Goal: Task Accomplishment & Management: Use online tool/utility

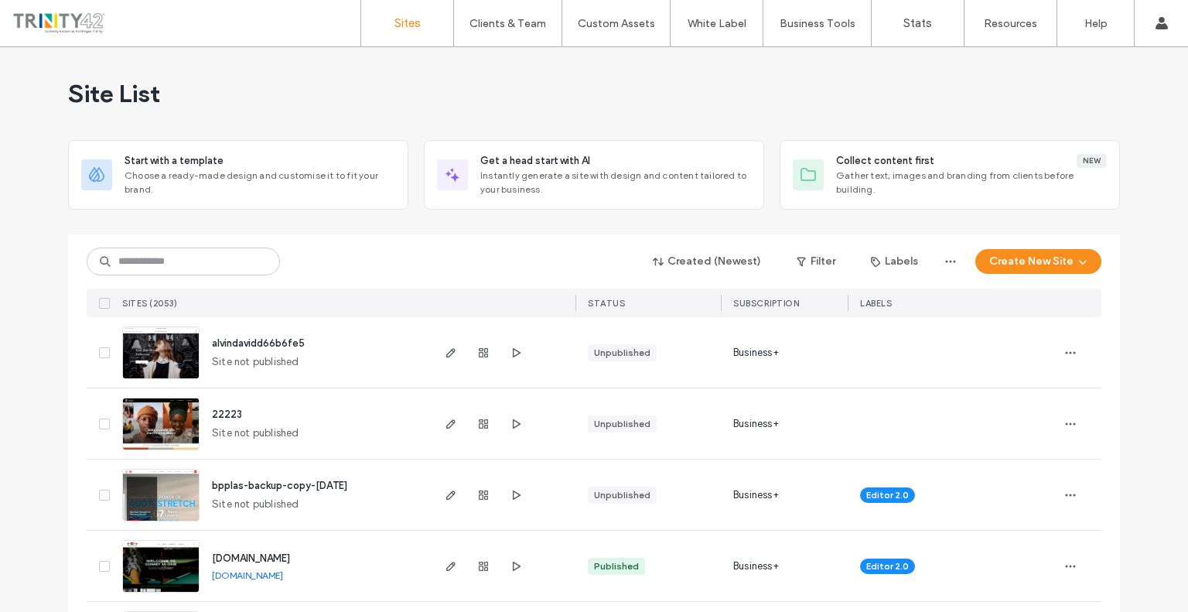
click at [149, 248] on div at bounding box center [183, 262] width 193 height 28
click at [144, 253] on input at bounding box center [183, 262] width 193 height 28
paste input "********"
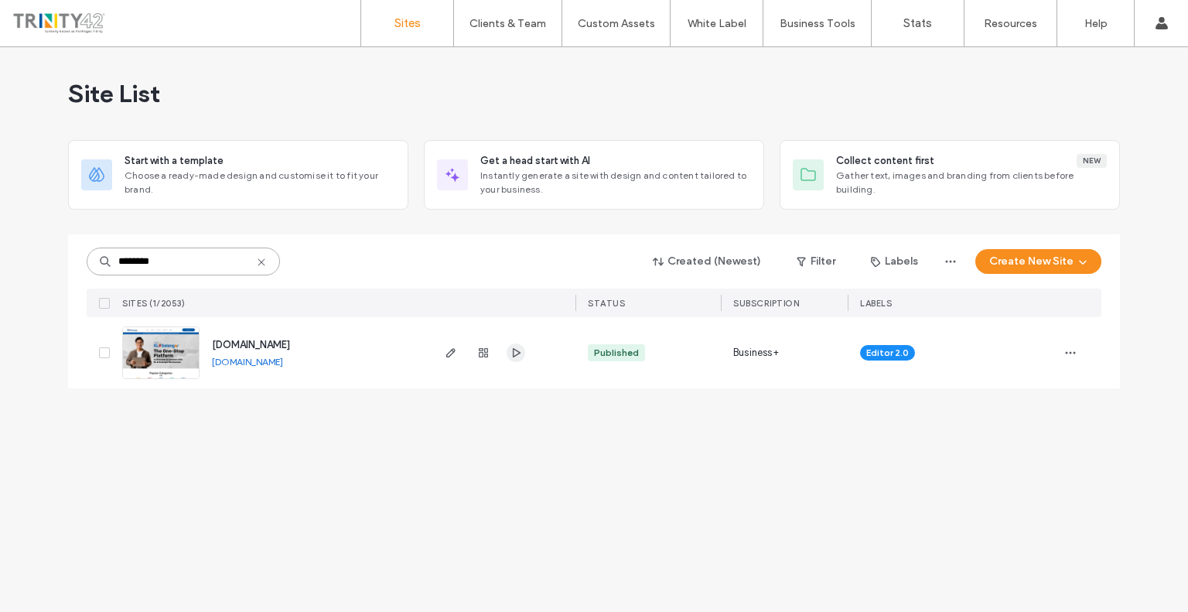
type input "********"
click at [512, 350] on icon "button" at bounding box center [516, 353] width 12 height 12
click at [442, 360] on span "button" at bounding box center [451, 352] width 19 height 19
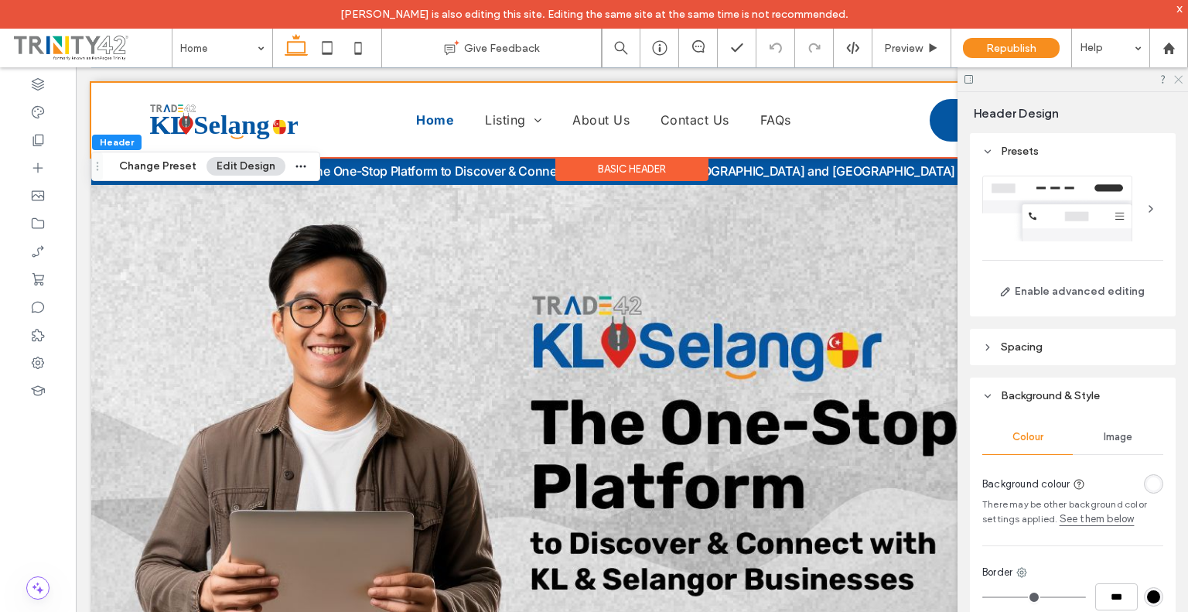
click at [1179, 79] on use at bounding box center [1178, 80] width 9 height 9
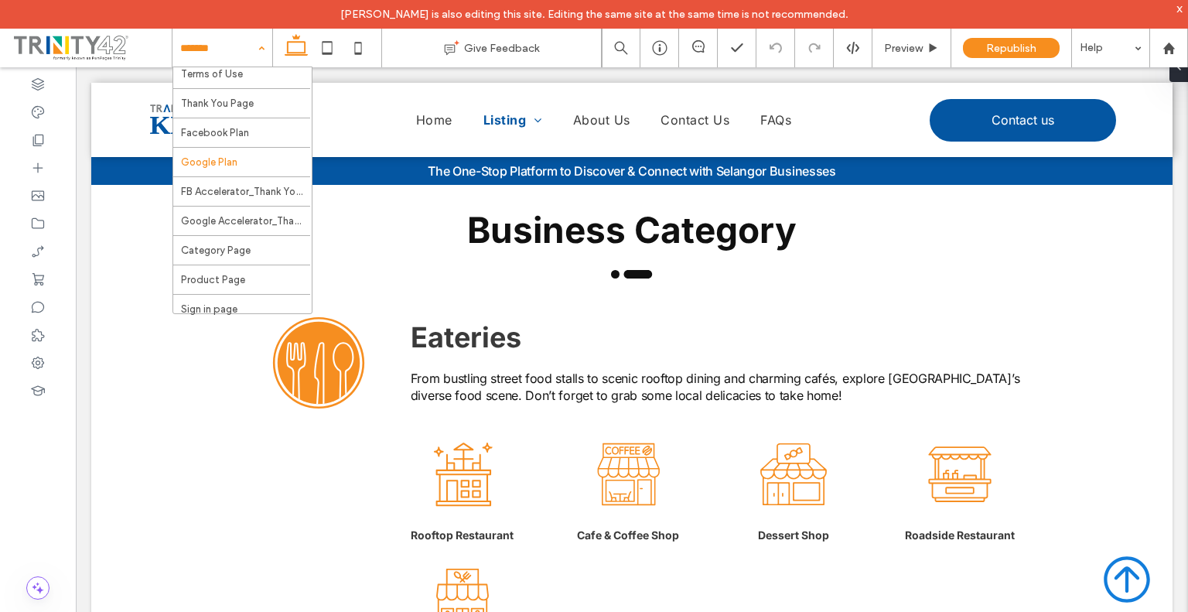
scroll to position [172, 0]
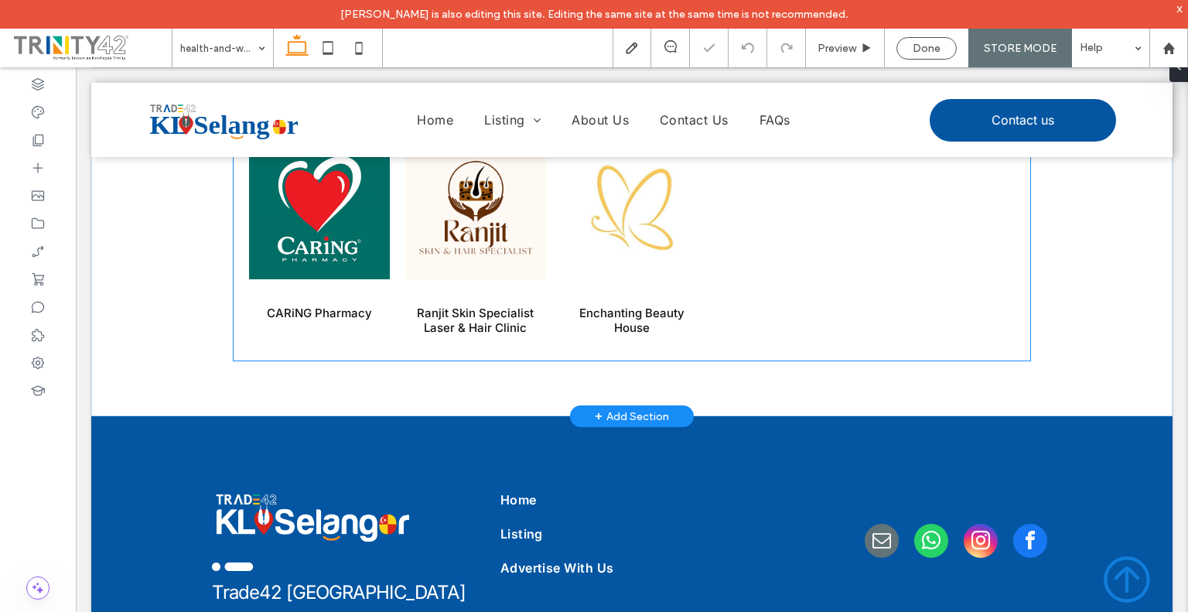
scroll to position [1160, 0]
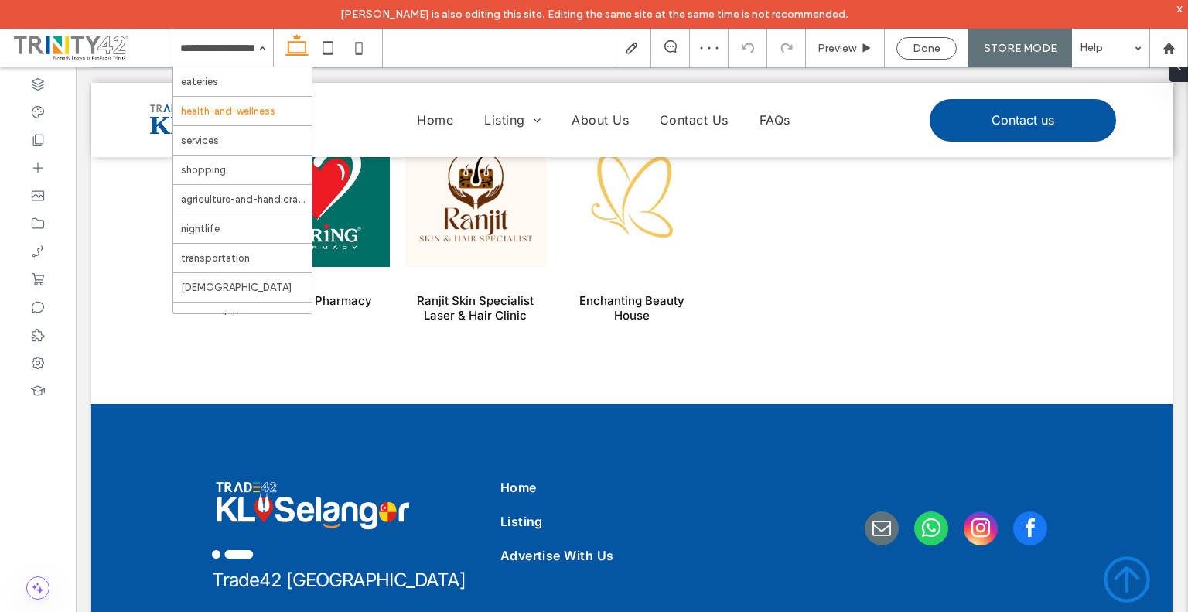
click at [254, 50] on div "eateries health-and-wellness services shopping agriculture-and-handicrafts nigh…" at bounding box center [222, 48] width 101 height 39
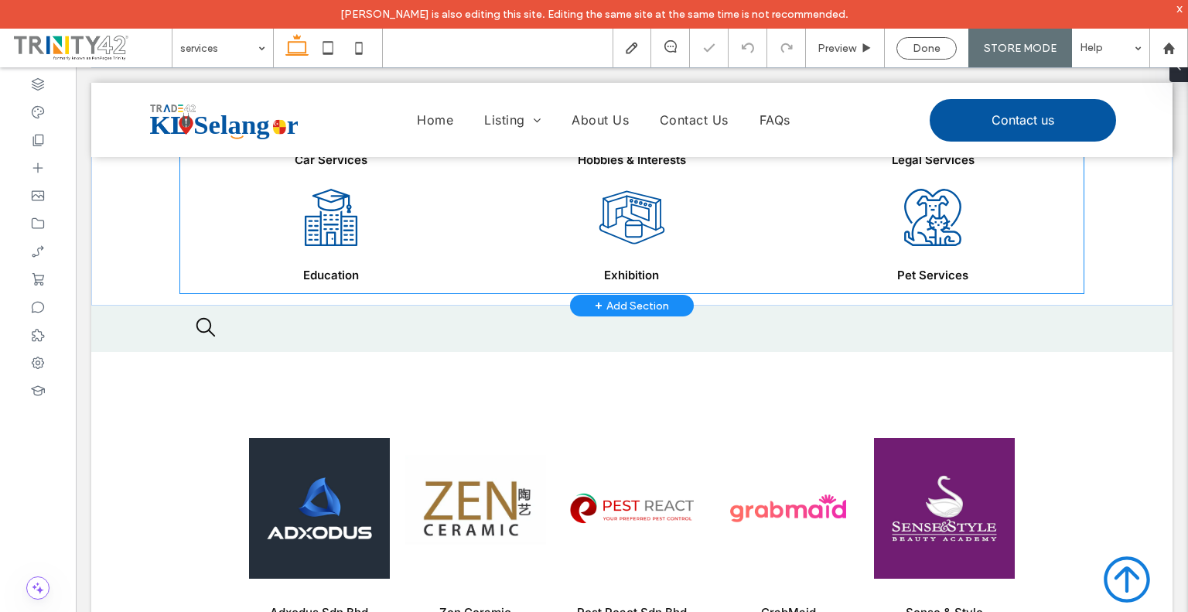
scroll to position [851, 0]
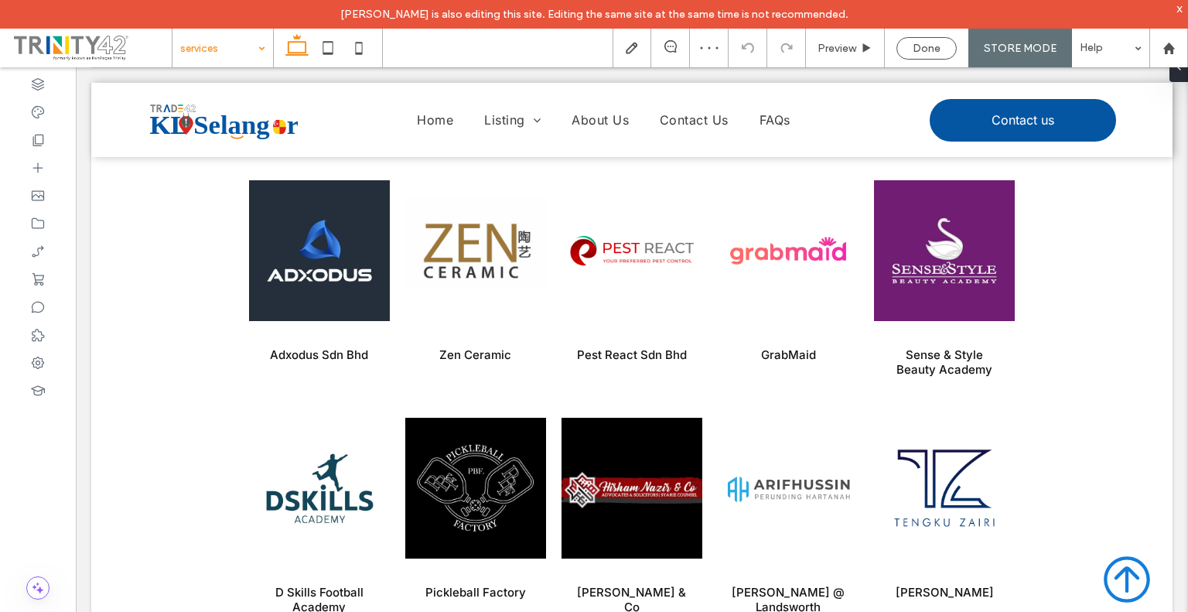
click at [242, 53] on input at bounding box center [218, 48] width 77 height 39
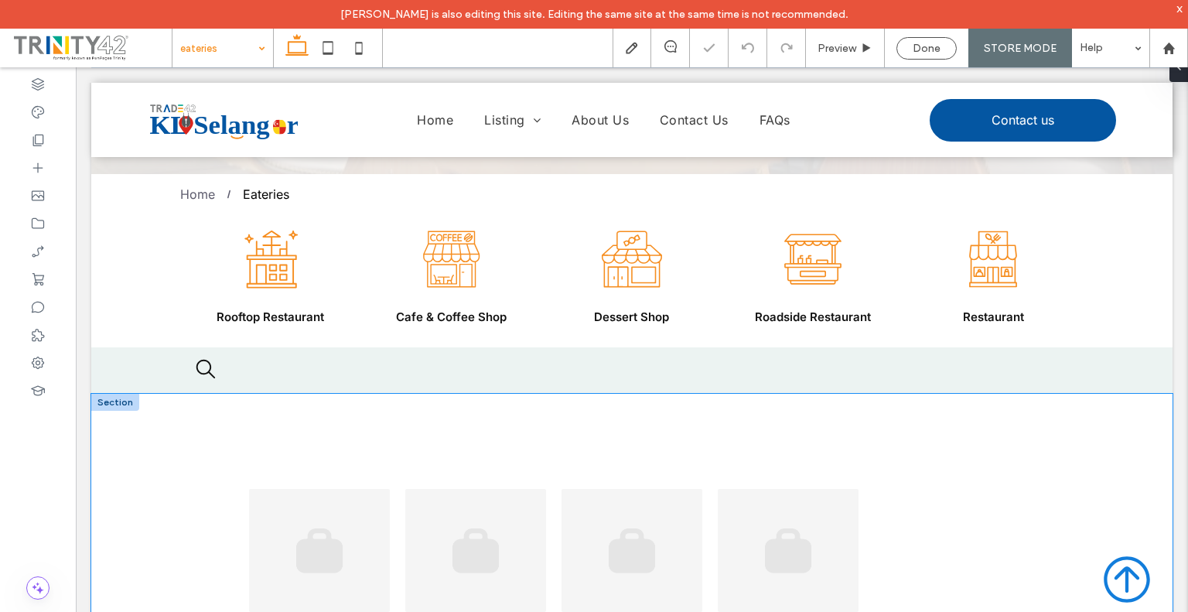
scroll to position [464, 0]
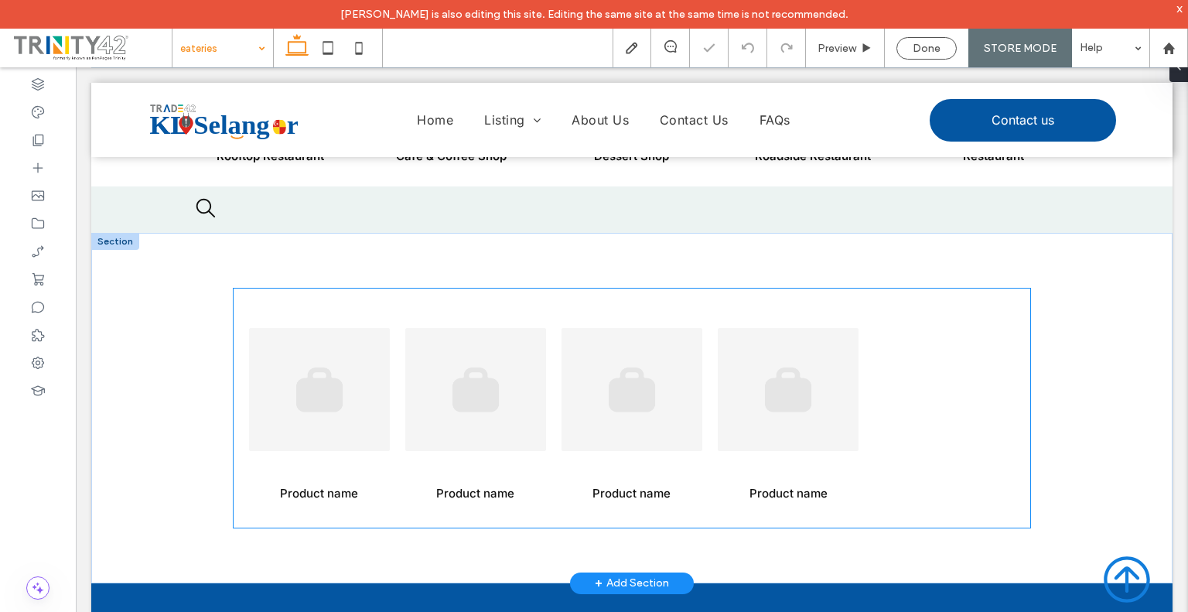
click at [340, 421] on link at bounding box center [319, 389] width 141 height 170
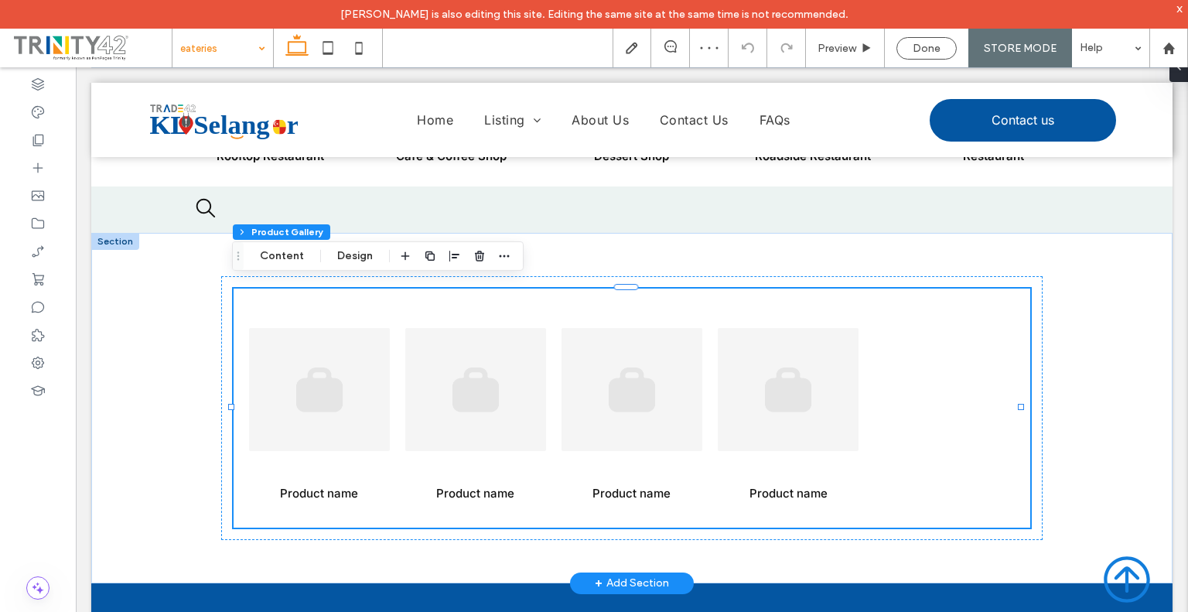
click at [726, 377] on link at bounding box center [788, 389] width 141 height 170
click at [300, 251] on button "Content" at bounding box center [282, 256] width 64 height 19
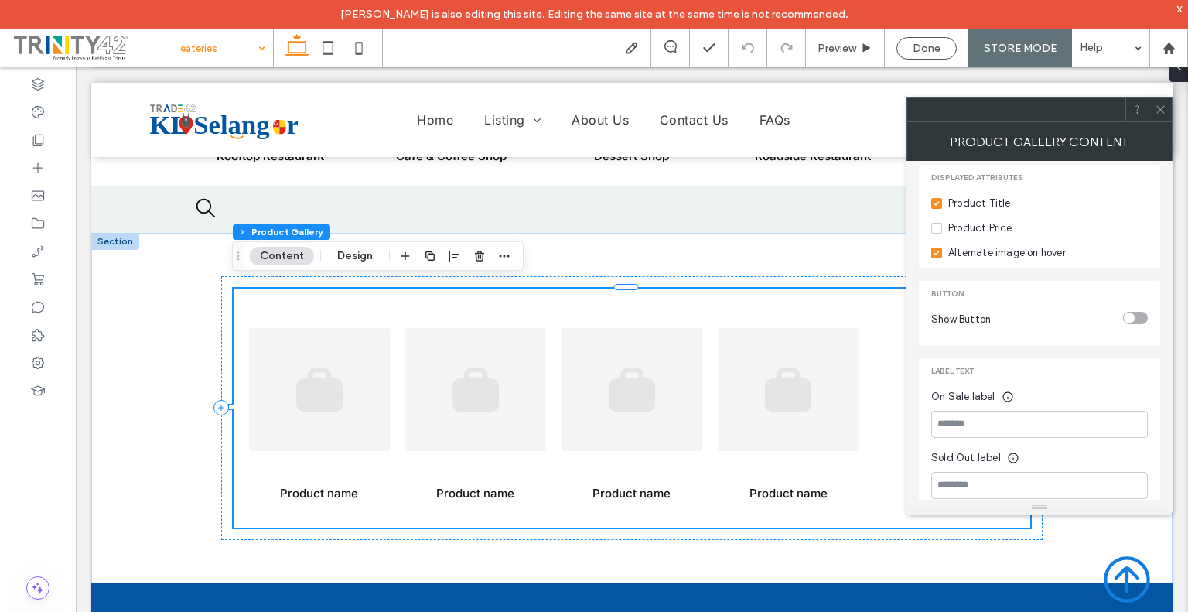
scroll to position [318, 0]
click at [354, 261] on button "Design" at bounding box center [355, 256] width 56 height 19
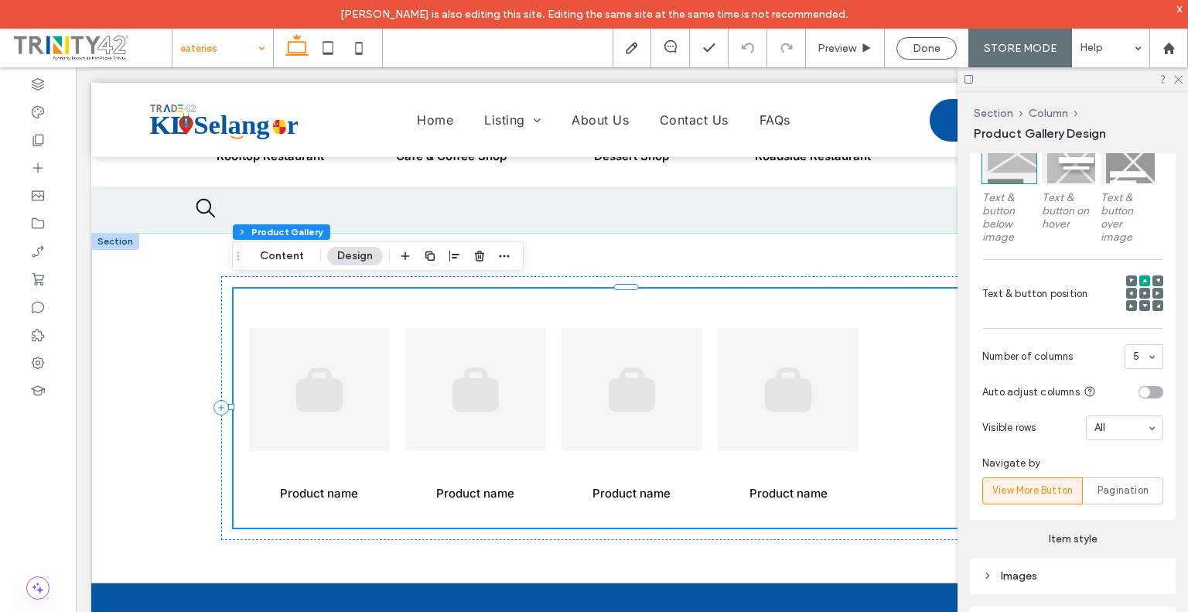
scroll to position [195, 0]
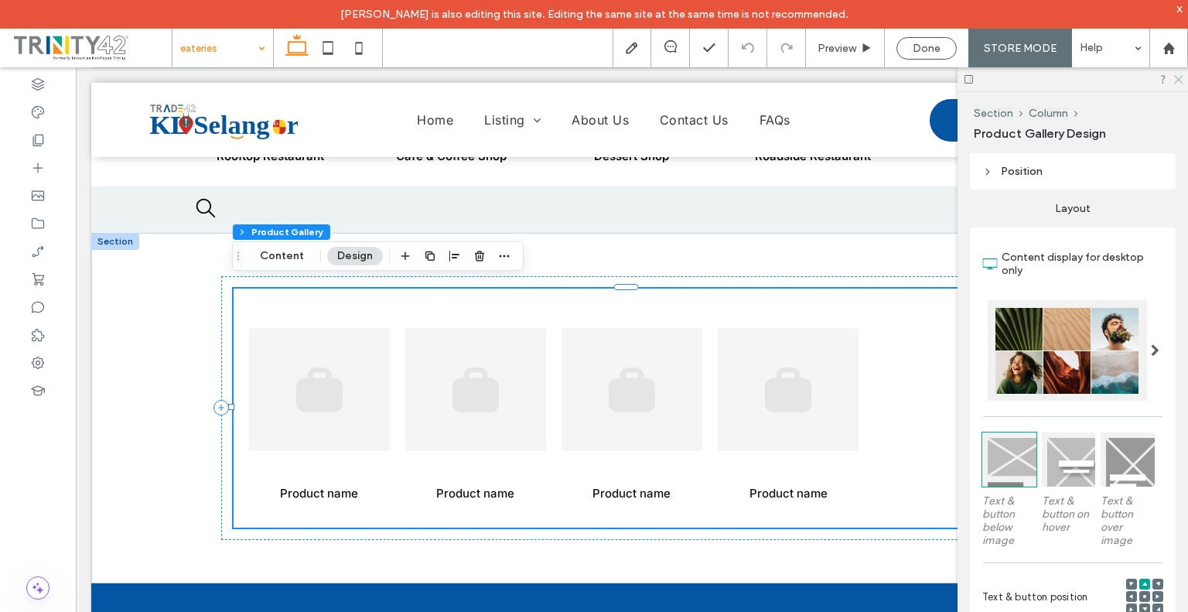
click at [1176, 77] on icon at bounding box center [1178, 78] width 10 height 10
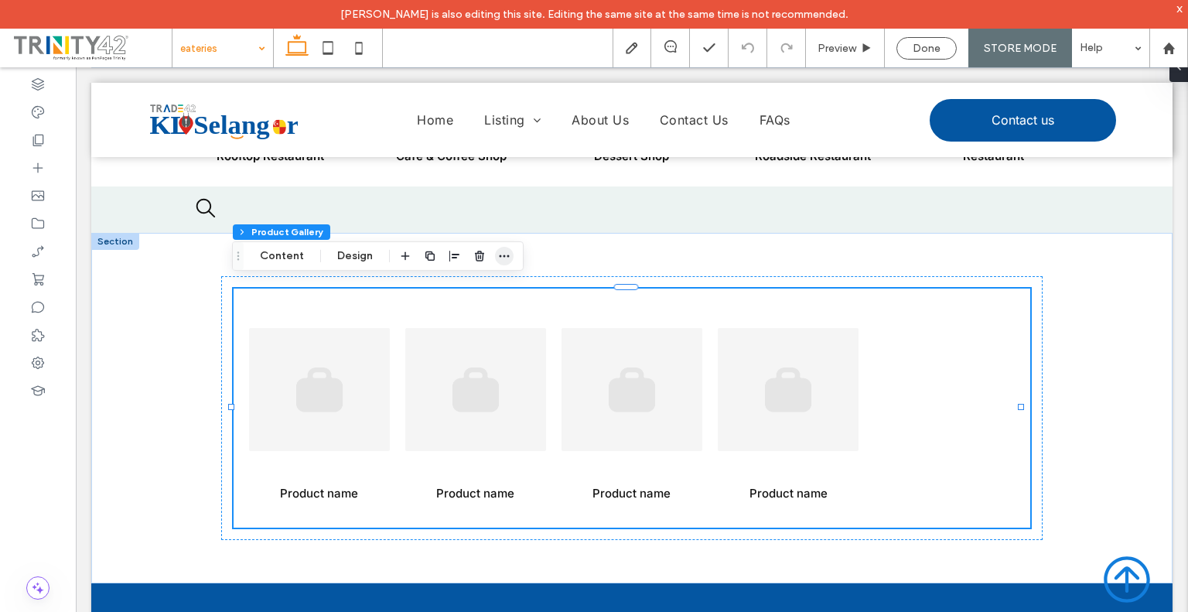
click at [510, 261] on span "button" at bounding box center [504, 256] width 19 height 19
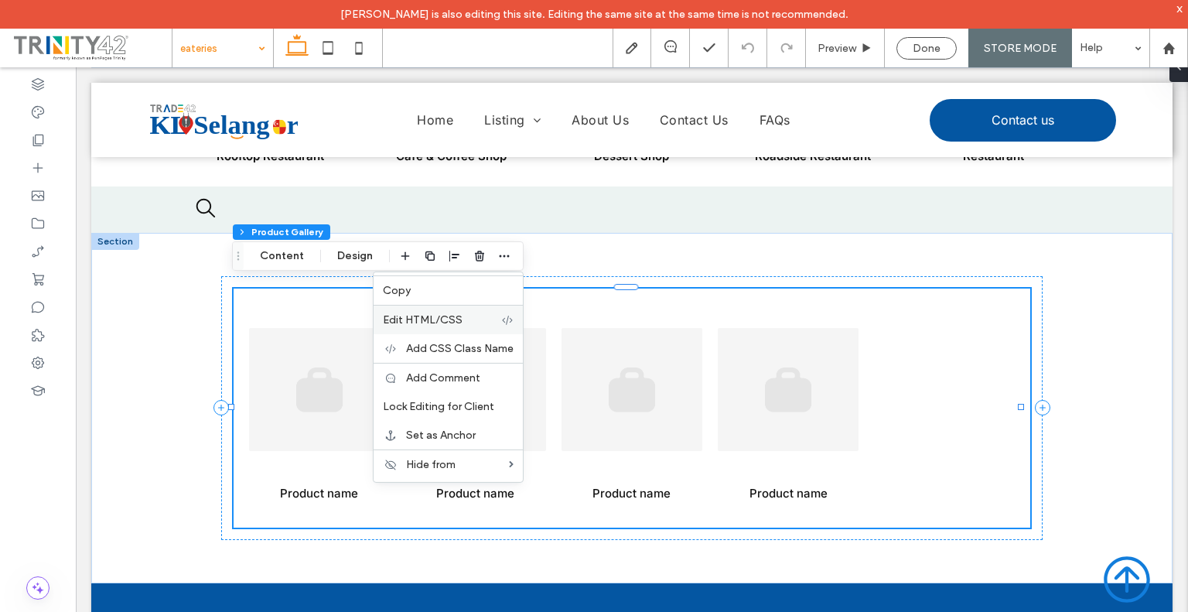
click at [456, 321] on span "Edit HTML/CSS" at bounding box center [423, 319] width 80 height 13
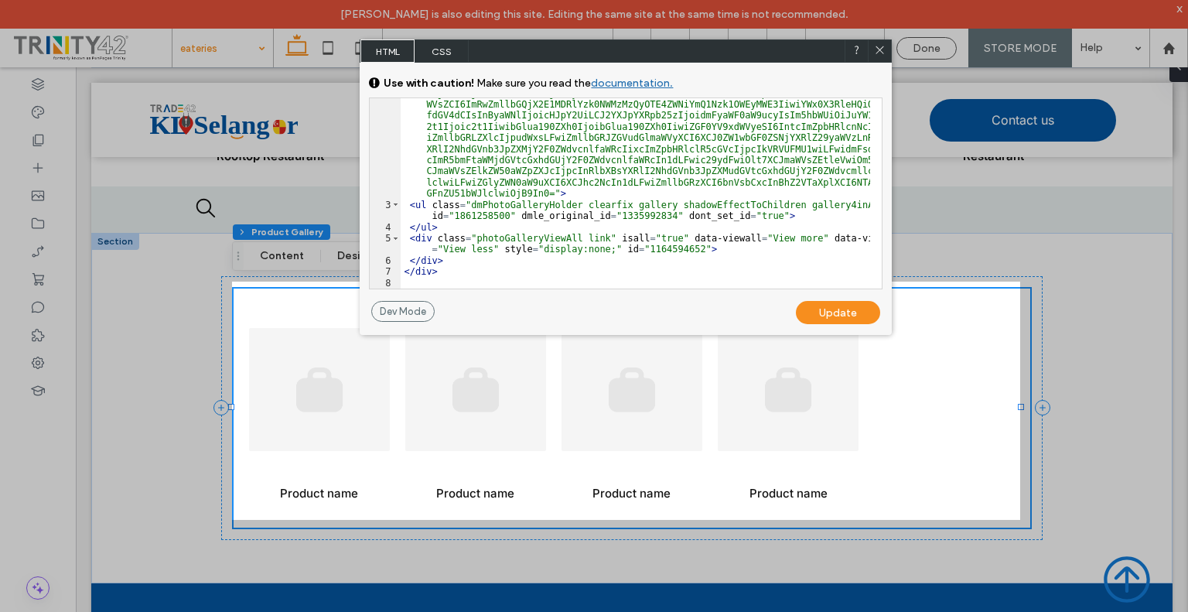
scroll to position [0, 0]
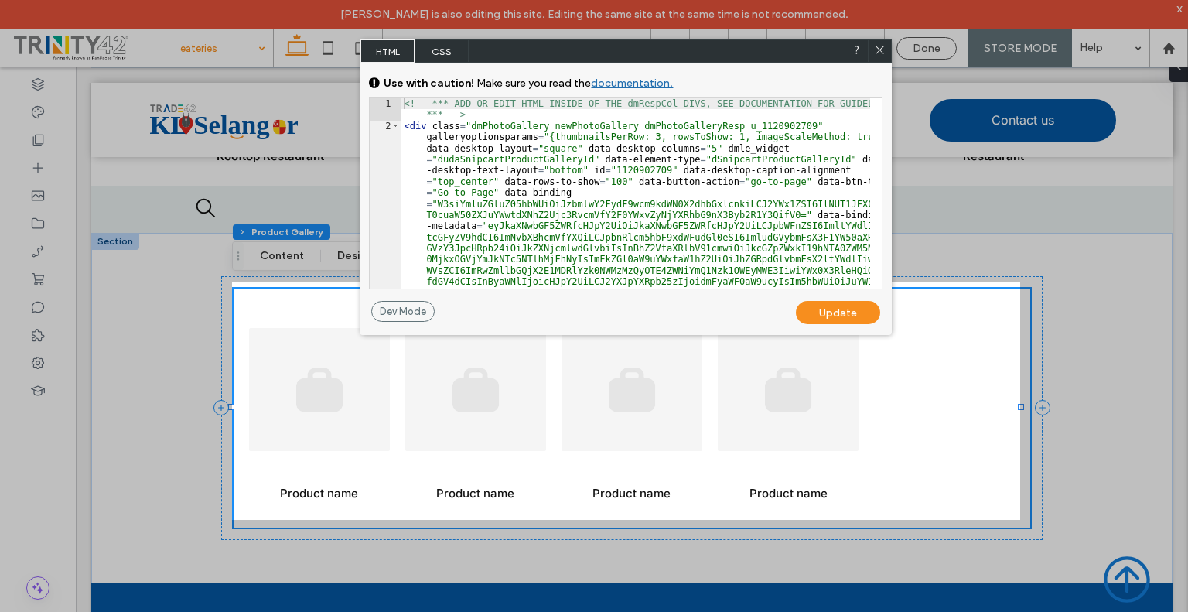
click at [879, 52] on icon at bounding box center [880, 50] width 12 height 12
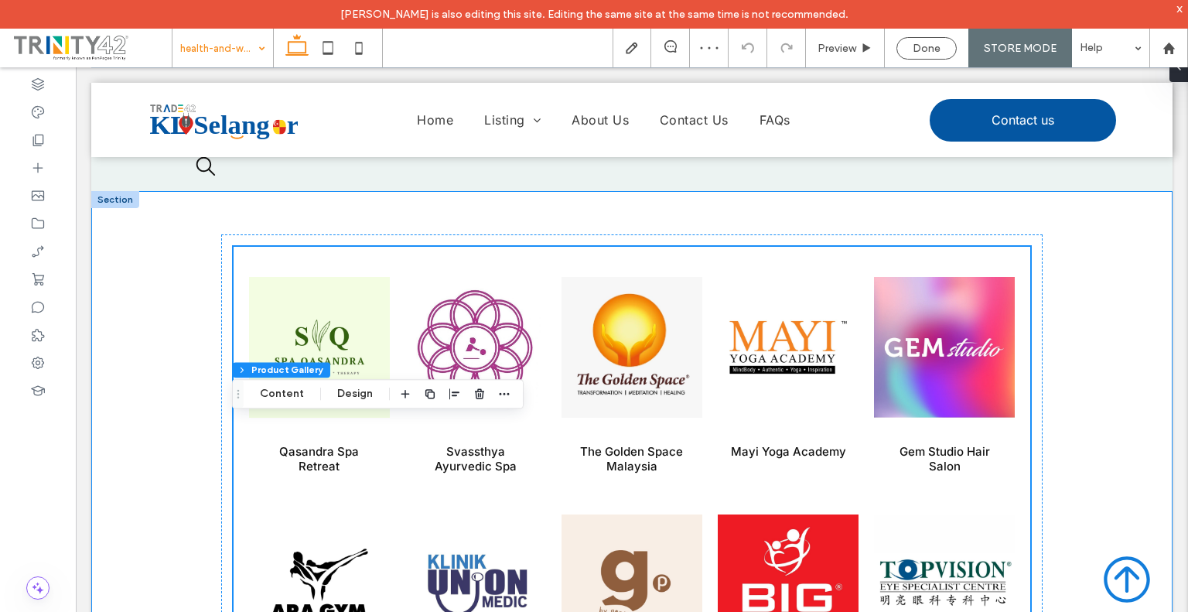
scroll to position [314, 0]
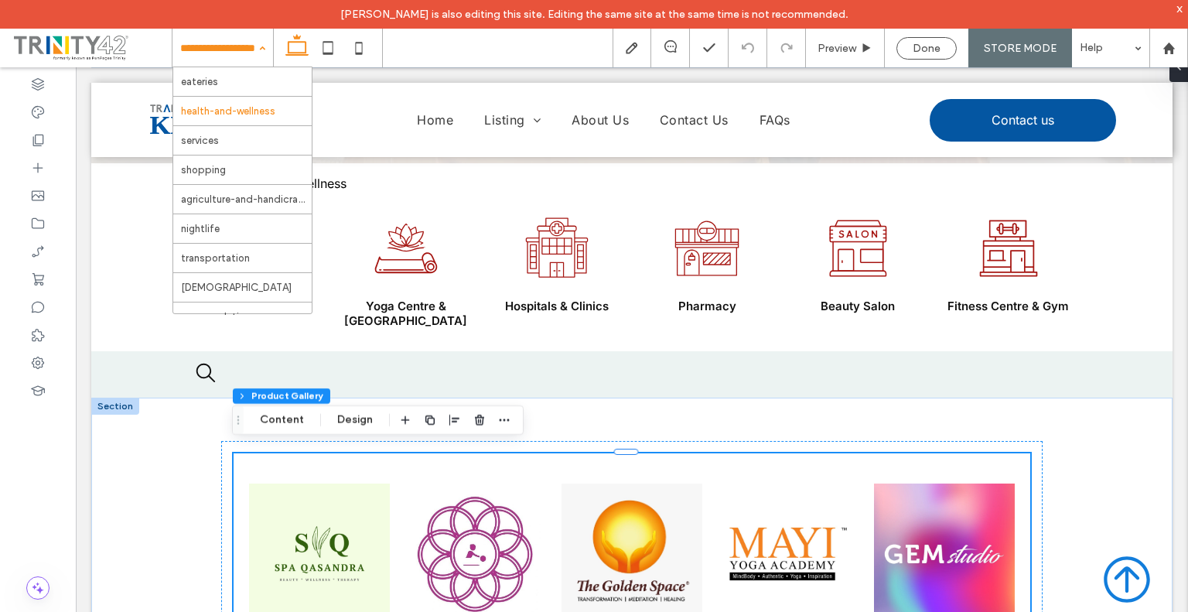
click at [215, 49] on input at bounding box center [218, 48] width 77 height 39
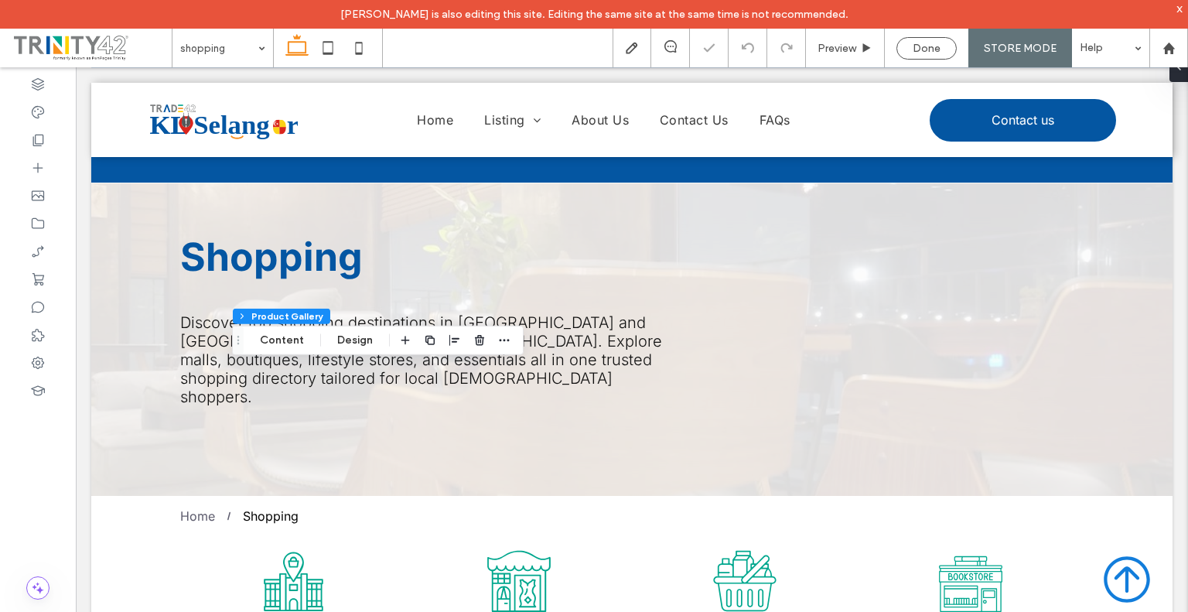
scroll to position [387, 0]
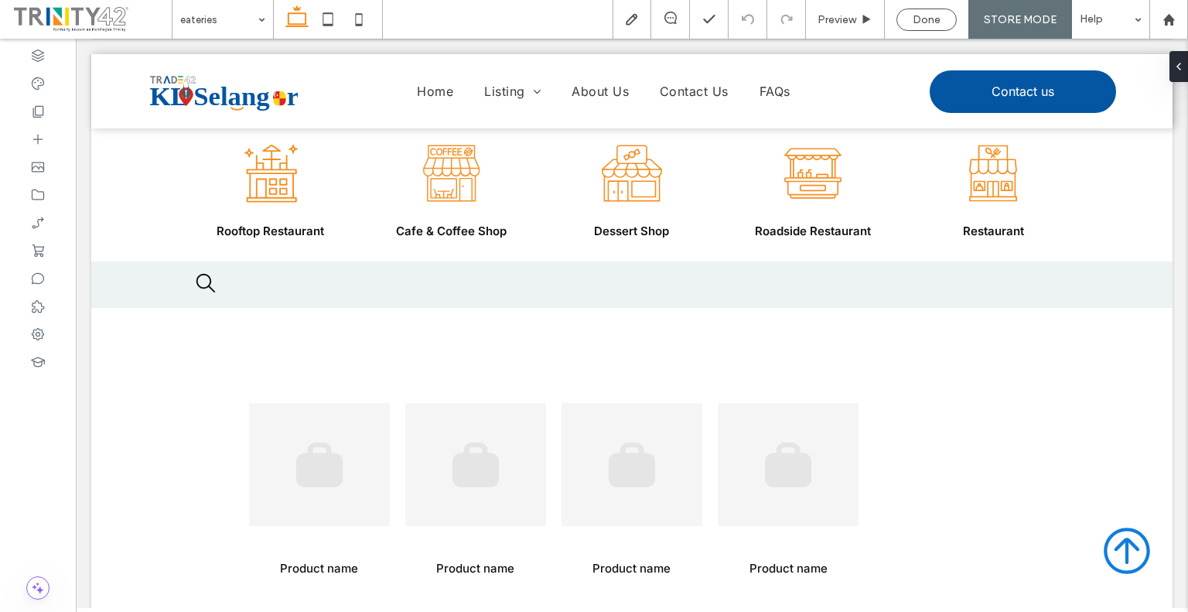
scroll to position [347, 0]
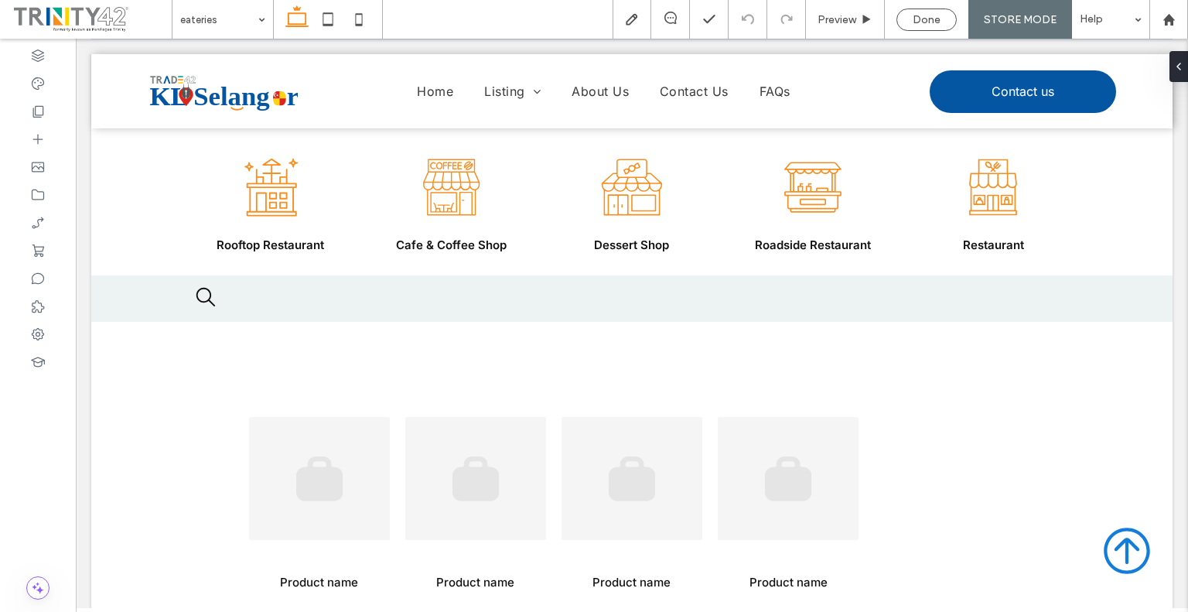
click at [78, 406] on body "Home Listing Eateries Health & Wellness Agriculture & Handicrafts Nightlife Ser…" at bounding box center [632, 343] width 1112 height 1302
click at [702, 407] on li "Product name $0 Go to Page" at bounding box center [632, 496] width 156 height 223
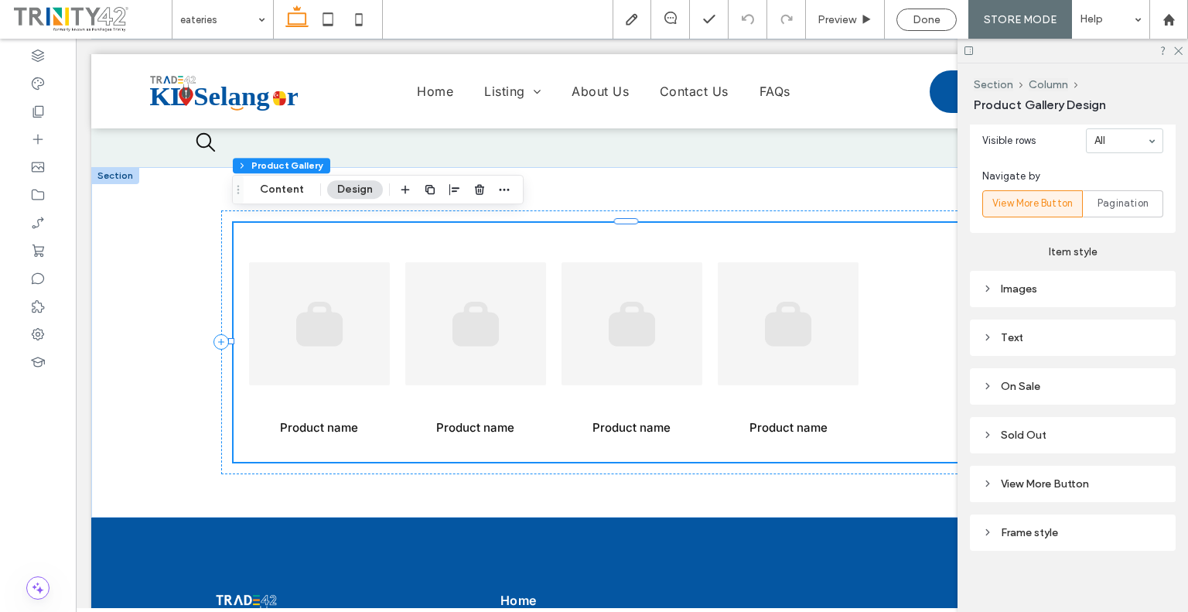
scroll to position [679, 0]
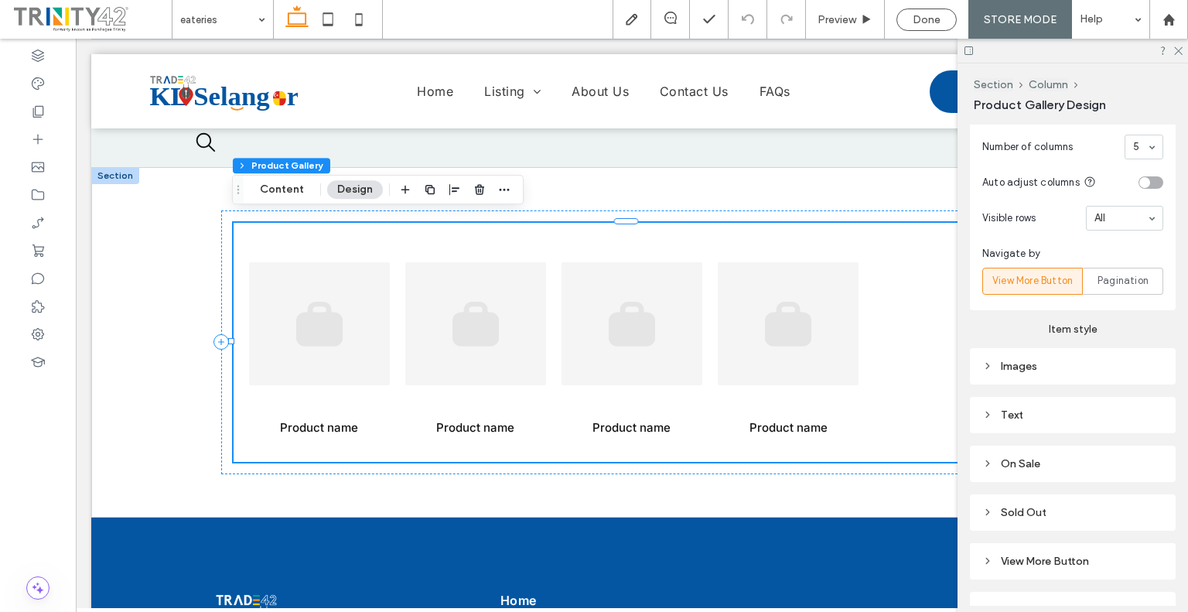
click at [996, 360] on div "Images" at bounding box center [1072, 366] width 181 height 13
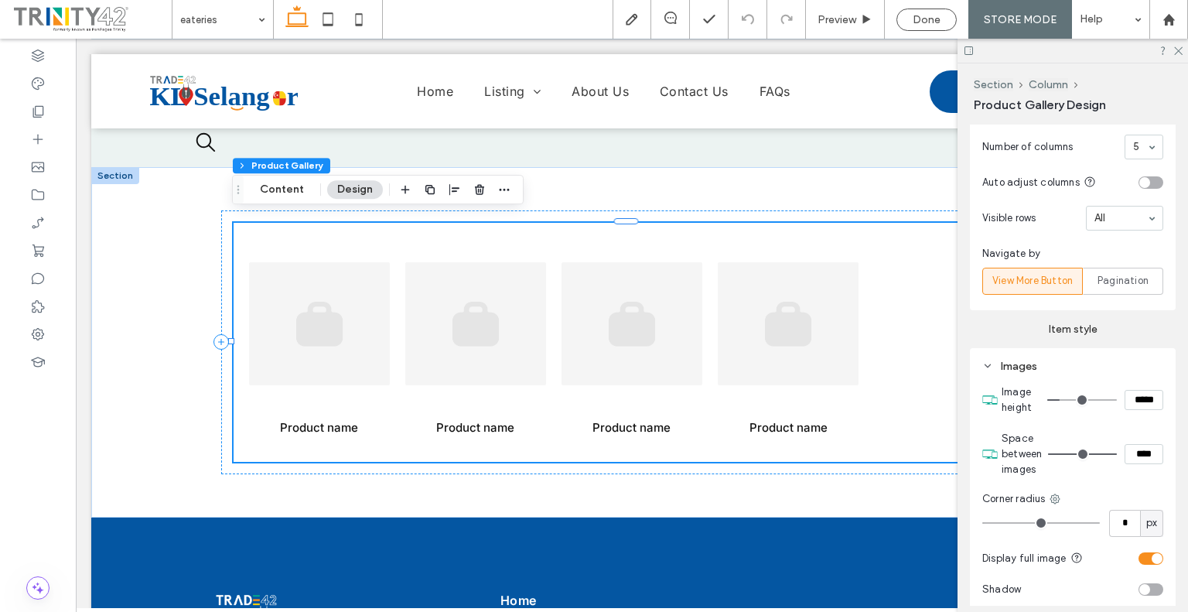
click at [999, 360] on div "Images" at bounding box center [1072, 366] width 181 height 13
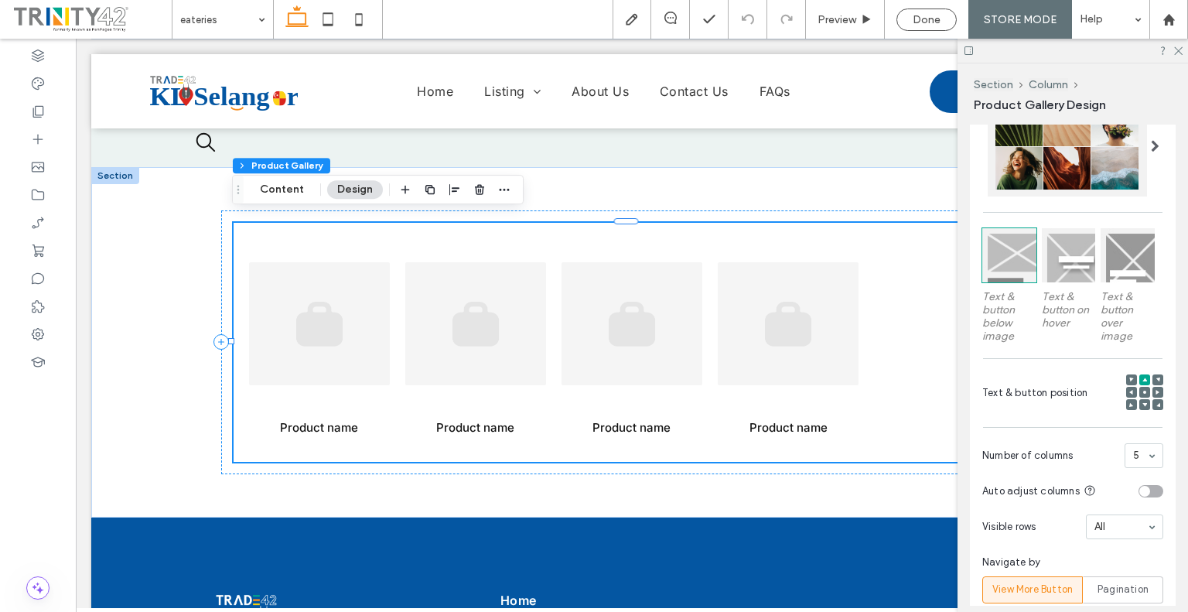
scroll to position [370, 0]
click at [1178, 45] on icon at bounding box center [1178, 50] width 10 height 10
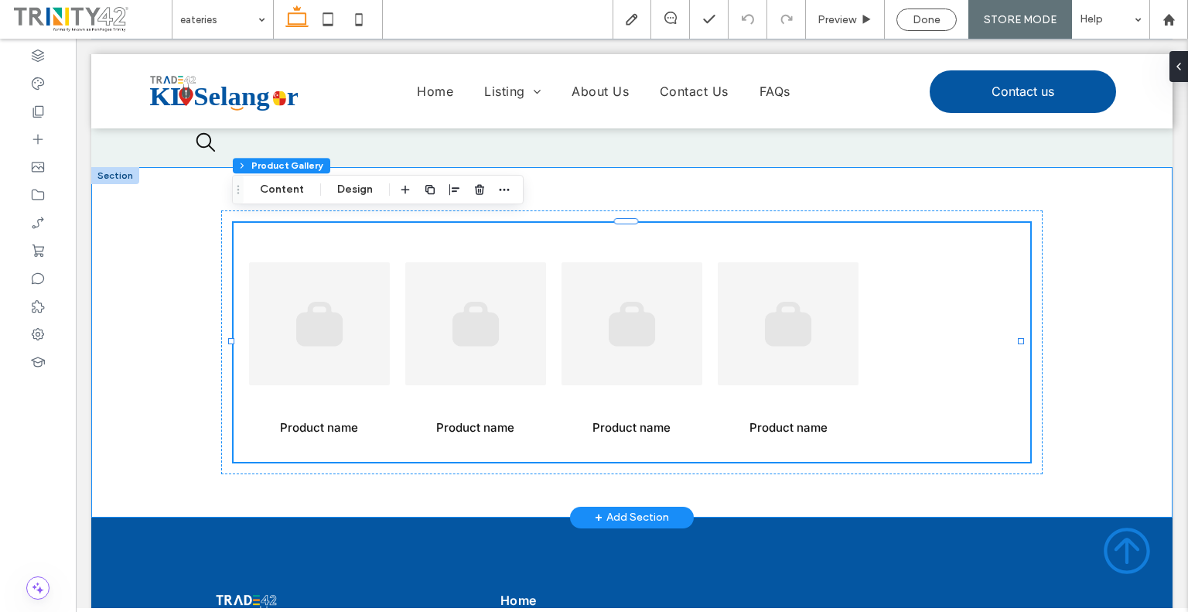
click at [1058, 265] on div "Product name $0 Go to Page Product name $0 Go to Page Product name $0 Go to Pag…" at bounding box center [631, 342] width 1081 height 350
